Goal: Task Accomplishment & Management: Complete application form

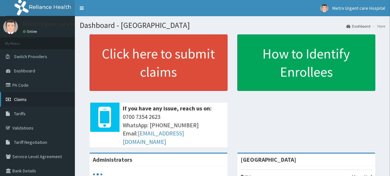
click at [36, 100] on link "Claims" at bounding box center [37, 99] width 75 height 14
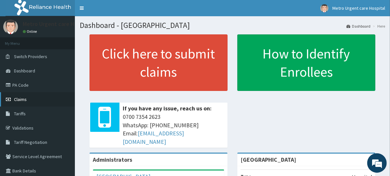
click at [41, 102] on link "Claims" at bounding box center [37, 99] width 75 height 14
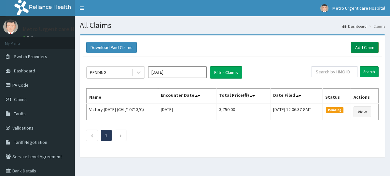
click at [362, 45] on link "Add Claim" at bounding box center [365, 47] width 28 height 11
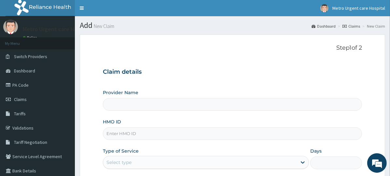
click at [129, 132] on input "HMO ID" at bounding box center [232, 134] width 259 height 13
paste input "CHL/11829/A"
type input "CHL/11829/A"
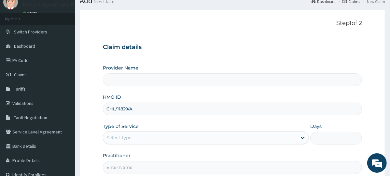
scroll to position [63, 0]
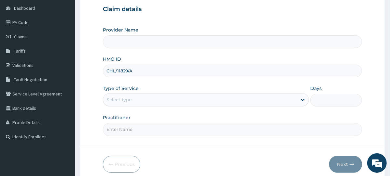
type input "Metro Urgent Care Hospital"
type input "CHL/11829/A"
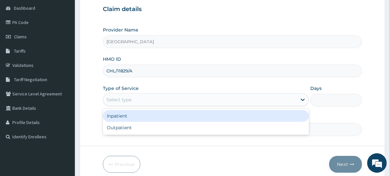
click at [152, 127] on div "Outpatient" at bounding box center [206, 128] width 206 height 12
type input "1"
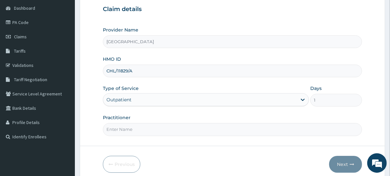
click at [147, 132] on input "Practitioner" at bounding box center [232, 129] width 259 height 13
type input "DR JOSHUA"
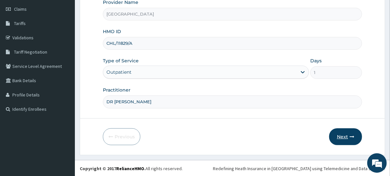
click at [344, 137] on button "Next" at bounding box center [345, 137] width 33 height 17
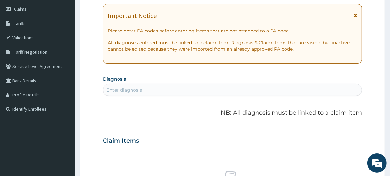
click at [356, 15] on icon at bounding box center [356, 15] width 4 height 5
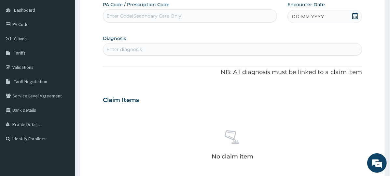
scroll to position [46, 0]
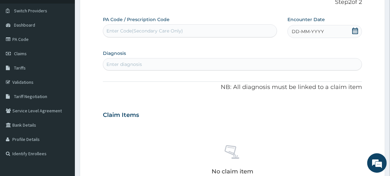
click at [357, 30] on icon at bounding box center [355, 31] width 7 height 7
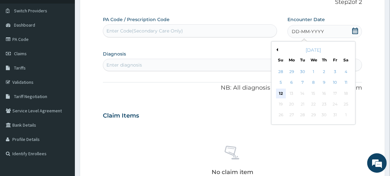
click at [282, 94] on div "12" at bounding box center [281, 94] width 10 height 10
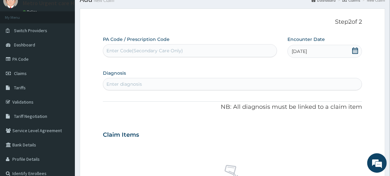
scroll to position [27, 0]
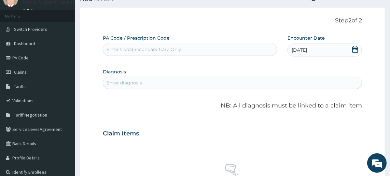
paste input "PA/29AA3C"
type input "PA/29AA3C"
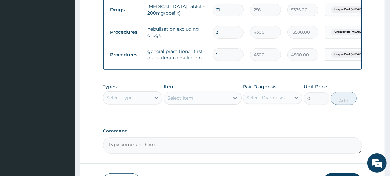
scroll to position [287, 0]
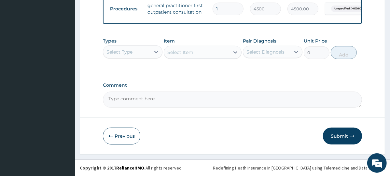
click at [344, 133] on button "Submit" at bounding box center [342, 136] width 39 height 17
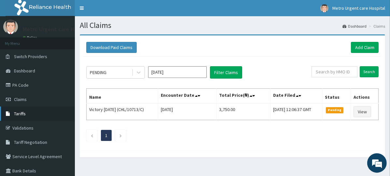
click at [42, 115] on link "Tariffs" at bounding box center [37, 114] width 75 height 14
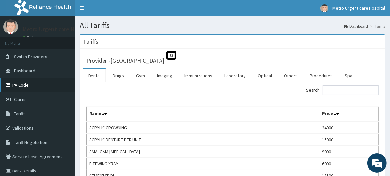
click at [33, 91] on link "PA Code" at bounding box center [37, 85] width 75 height 14
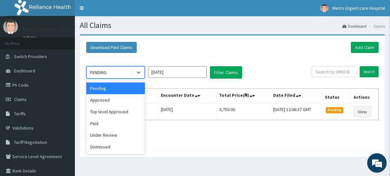
click at [114, 135] on div "Under Review" at bounding box center [115, 136] width 59 height 12
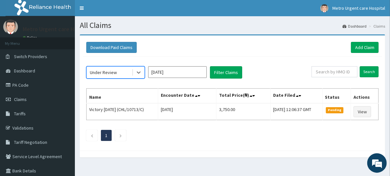
click at [203, 71] on input "[DATE]" at bounding box center [177, 72] width 59 height 12
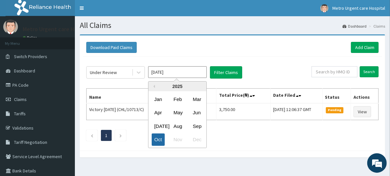
click at [164, 142] on div "Oct" at bounding box center [158, 140] width 13 height 12
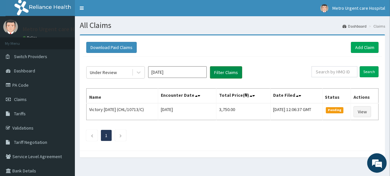
click at [235, 72] on button "Filter Claims" at bounding box center [226, 72] width 32 height 12
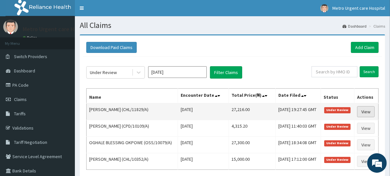
click at [369, 117] on link "View" at bounding box center [366, 111] width 18 height 11
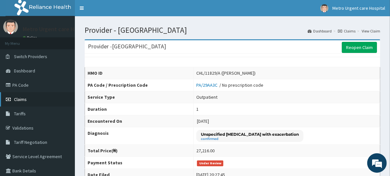
click at [38, 99] on link "Claims" at bounding box center [37, 99] width 75 height 14
